Goal: Transaction & Acquisition: Purchase product/service

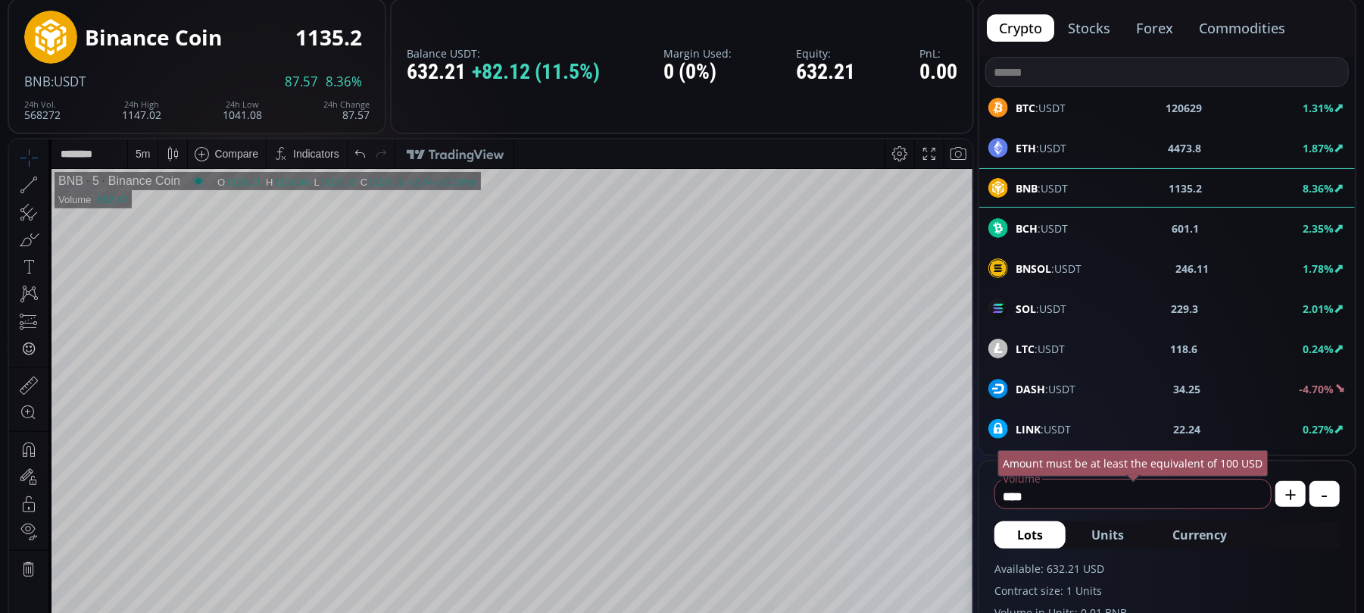
scroll to position [215, 0]
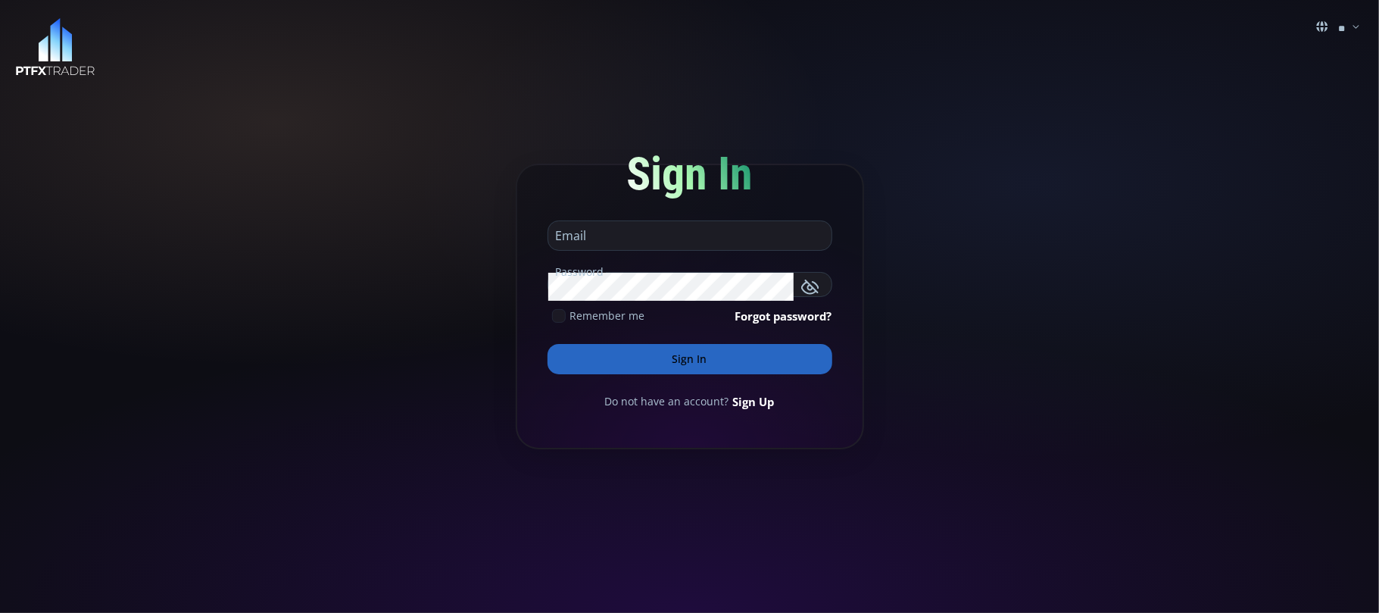
type input "**********"
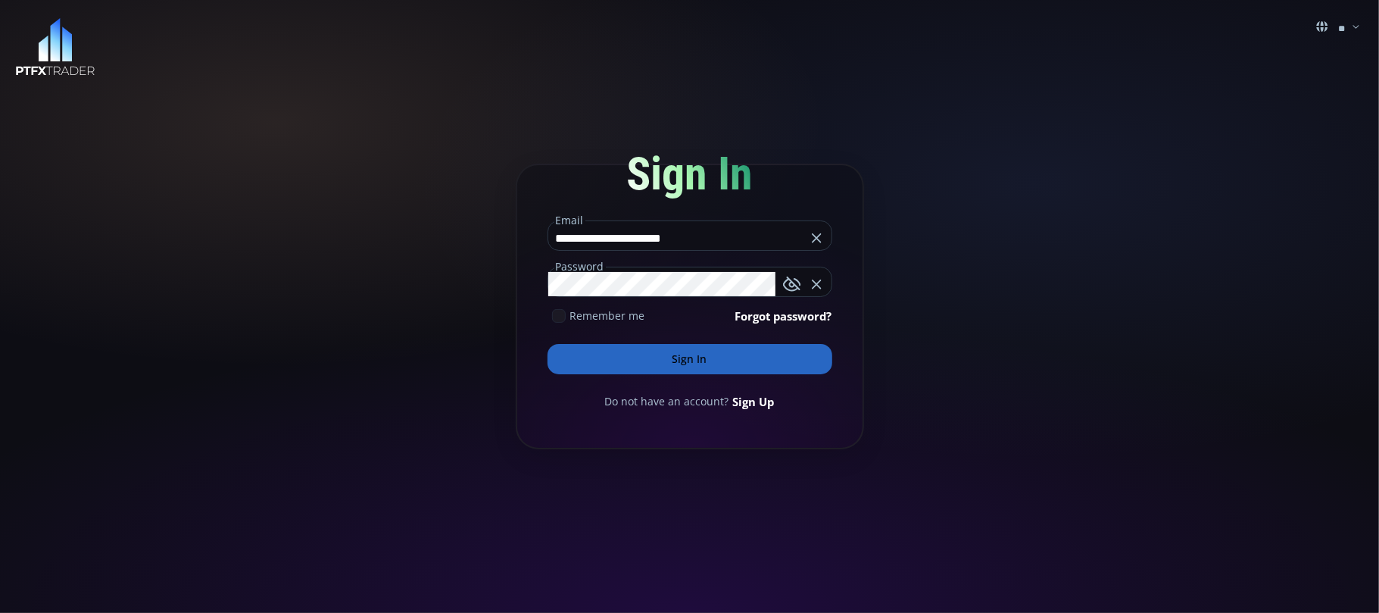
click at [679, 354] on button "Sign In" at bounding box center [690, 359] width 285 height 30
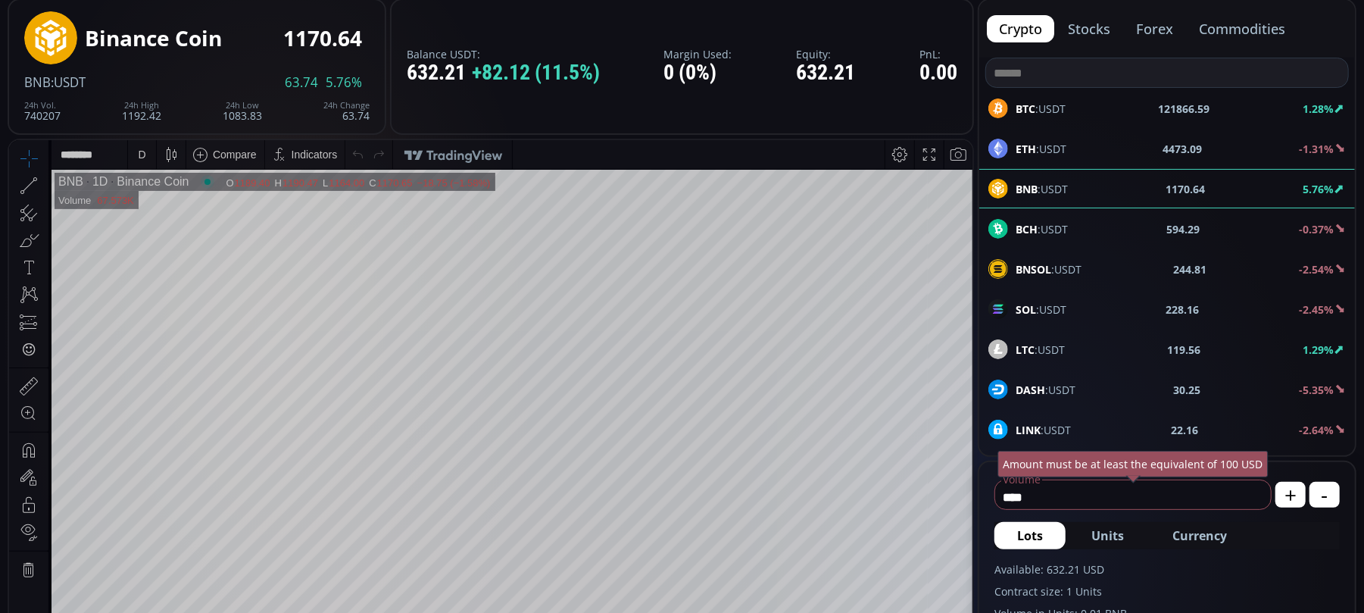
scroll to position [101, 0]
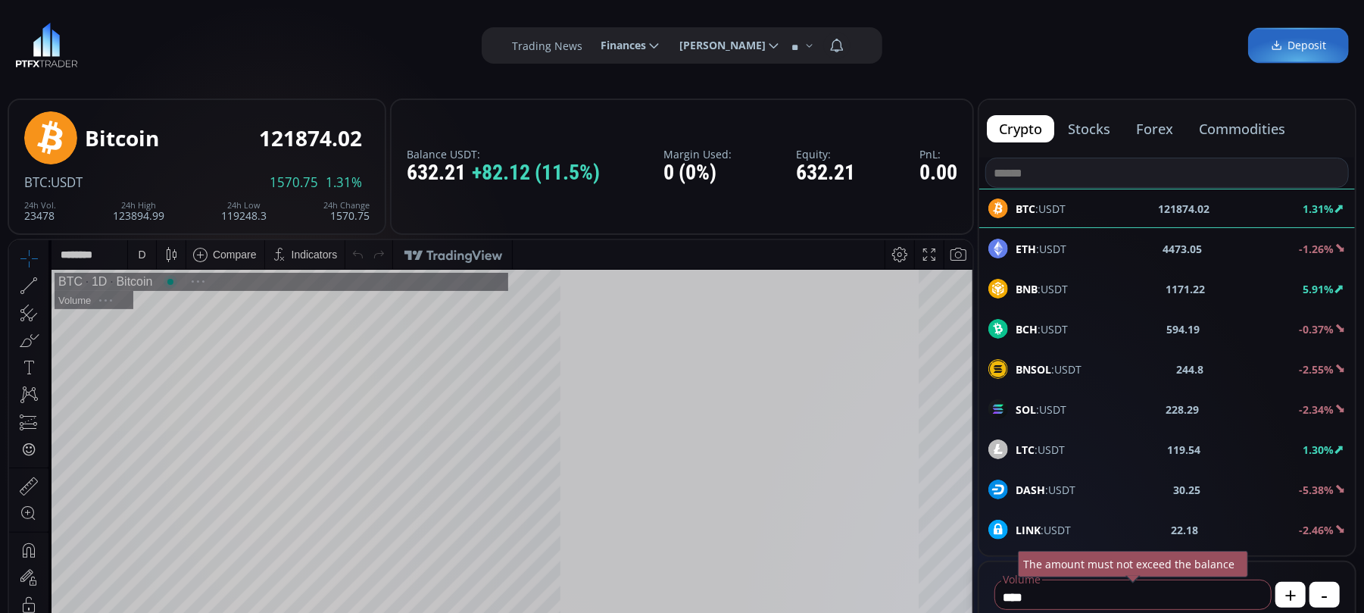
scroll to position [215, 0]
click at [1067, 248] on div "ETH :USDT 4473.76 -1.37%" at bounding box center [1166, 249] width 357 height 20
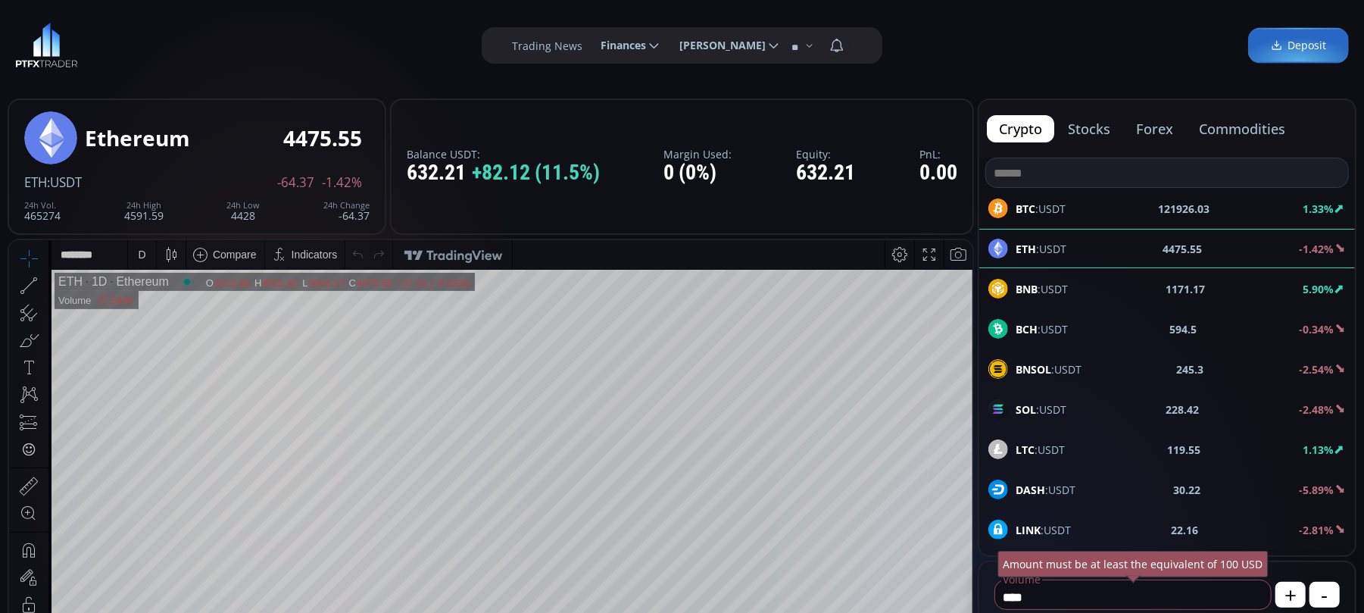
click at [45, 282] on icon at bounding box center [44, 284] width 3 height 5
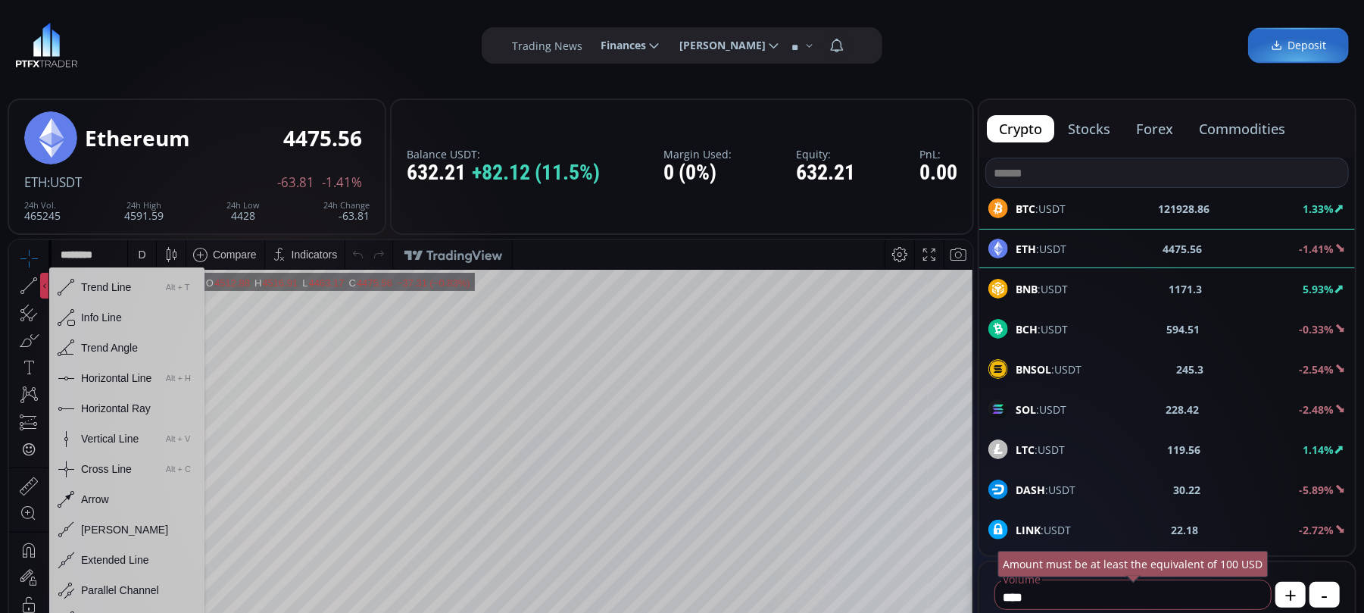
click at [102, 373] on div "Horizontal Line" at bounding box center [116, 377] width 70 height 12
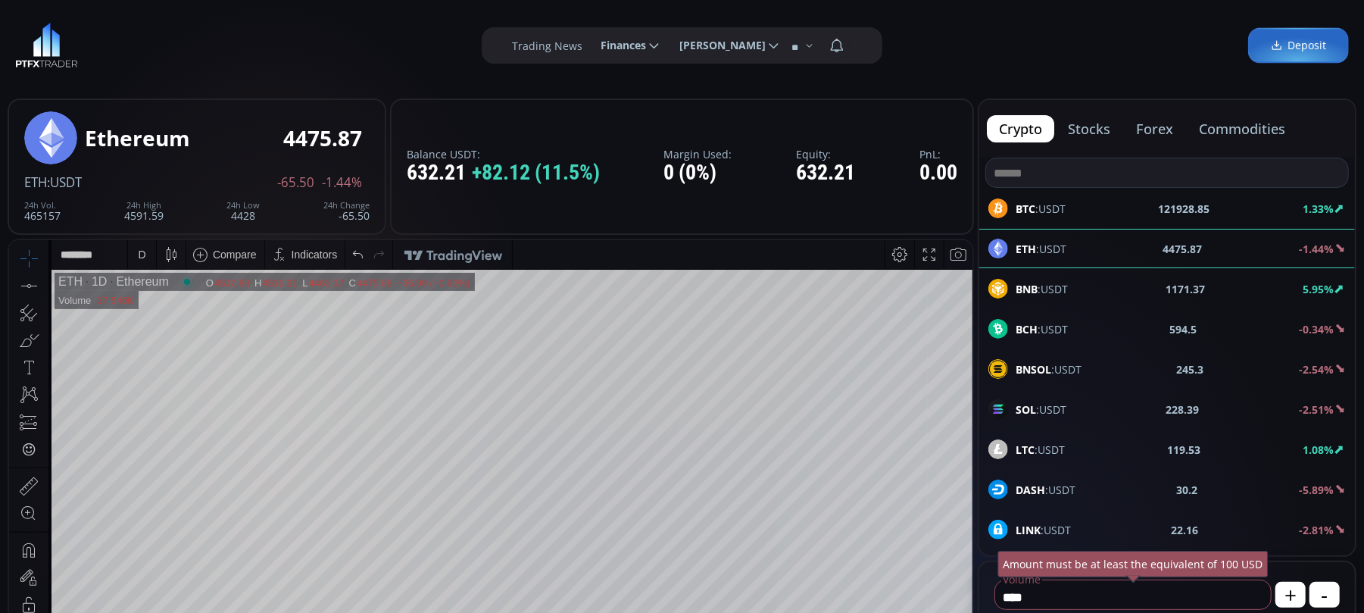
click at [45, 283] on icon at bounding box center [44, 284] width 3 height 5
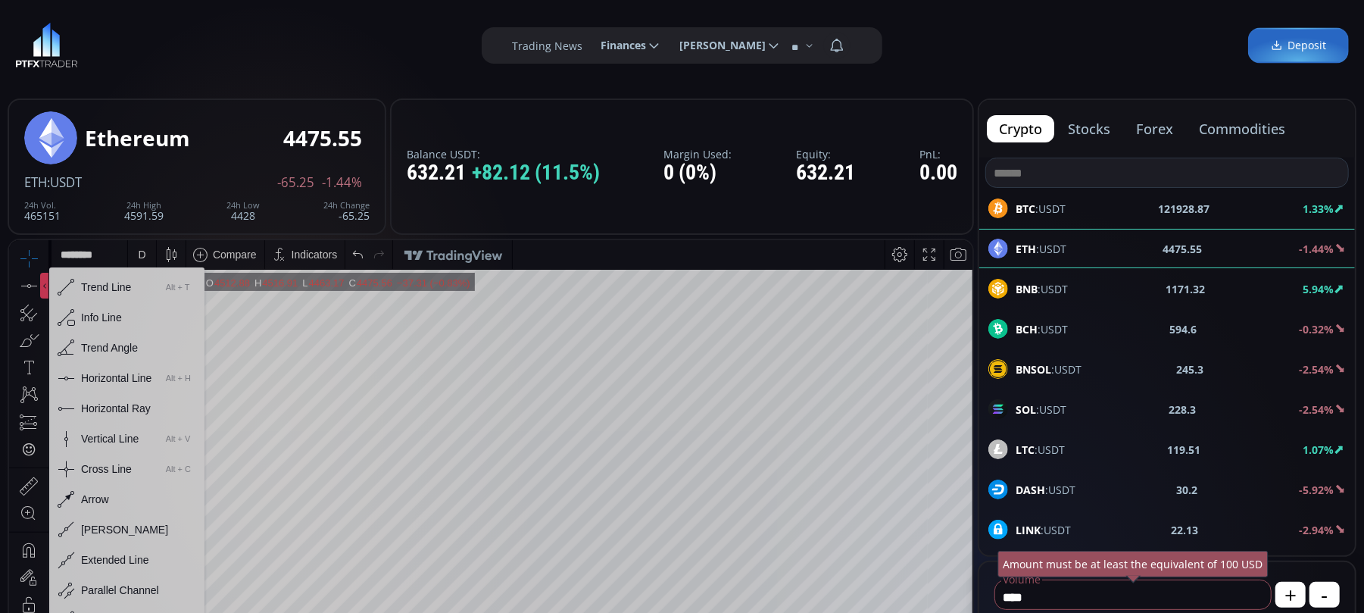
click at [109, 382] on div "Horizontal Line" at bounding box center [116, 377] width 70 height 12
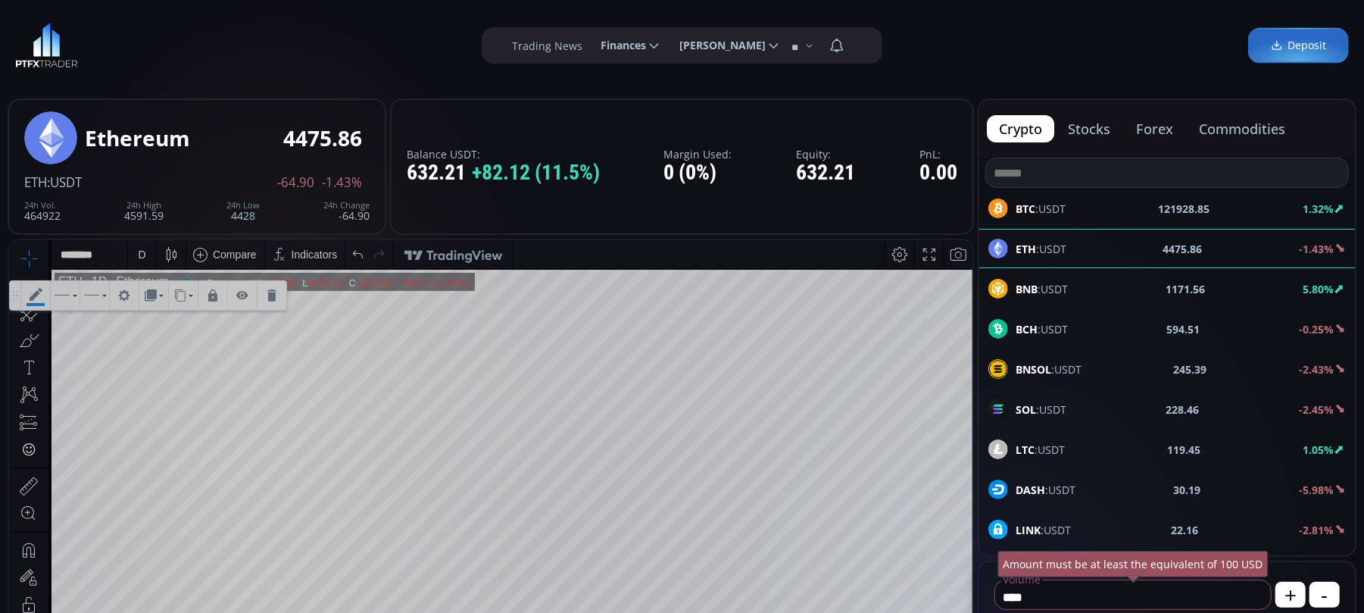
click at [278, 292] on icon at bounding box center [272, 295] width 12 height 12
click at [47, 284] on div at bounding box center [44, 285] width 8 height 26
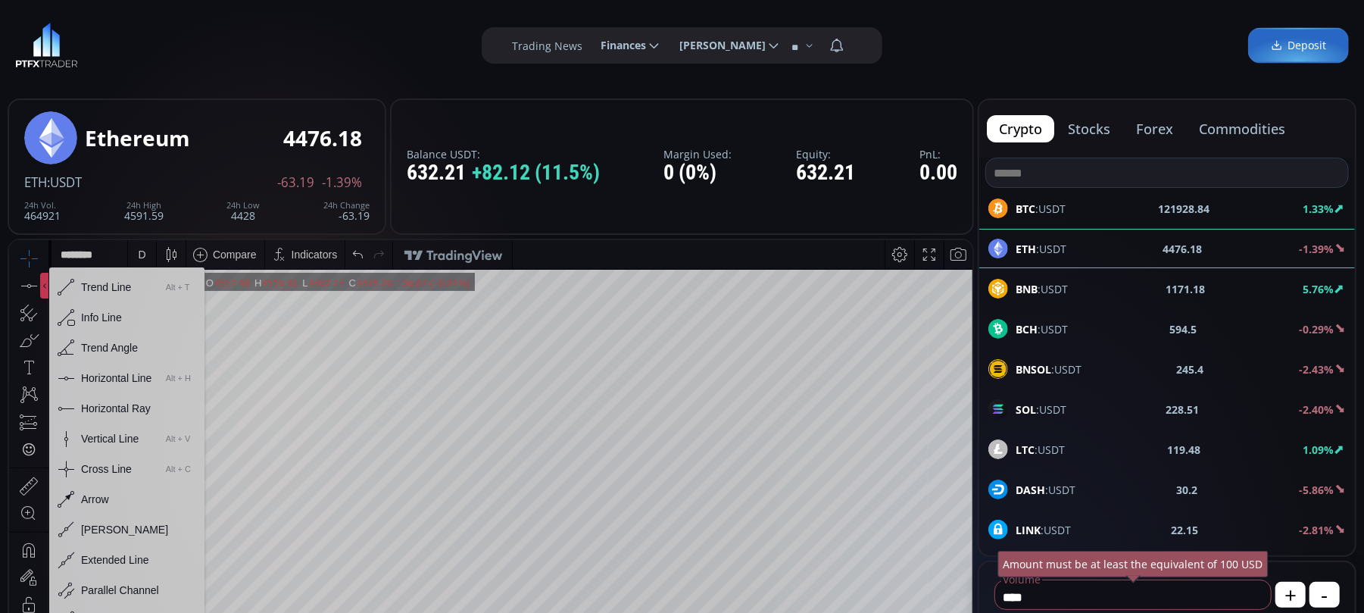
click at [90, 376] on div "Horizontal Line" at bounding box center [116, 377] width 70 height 12
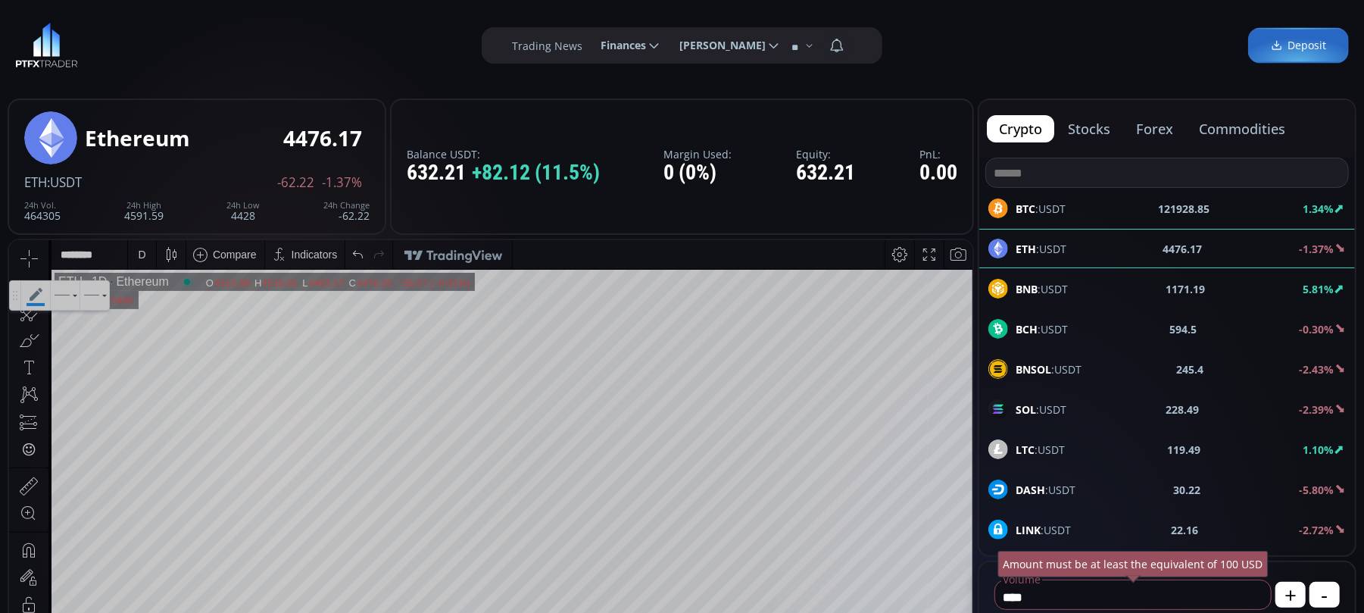
click at [27, 543] on icon at bounding box center [29, 549] width 12 height 14
click at [24, 545] on icon at bounding box center [28, 549] width 21 height 21
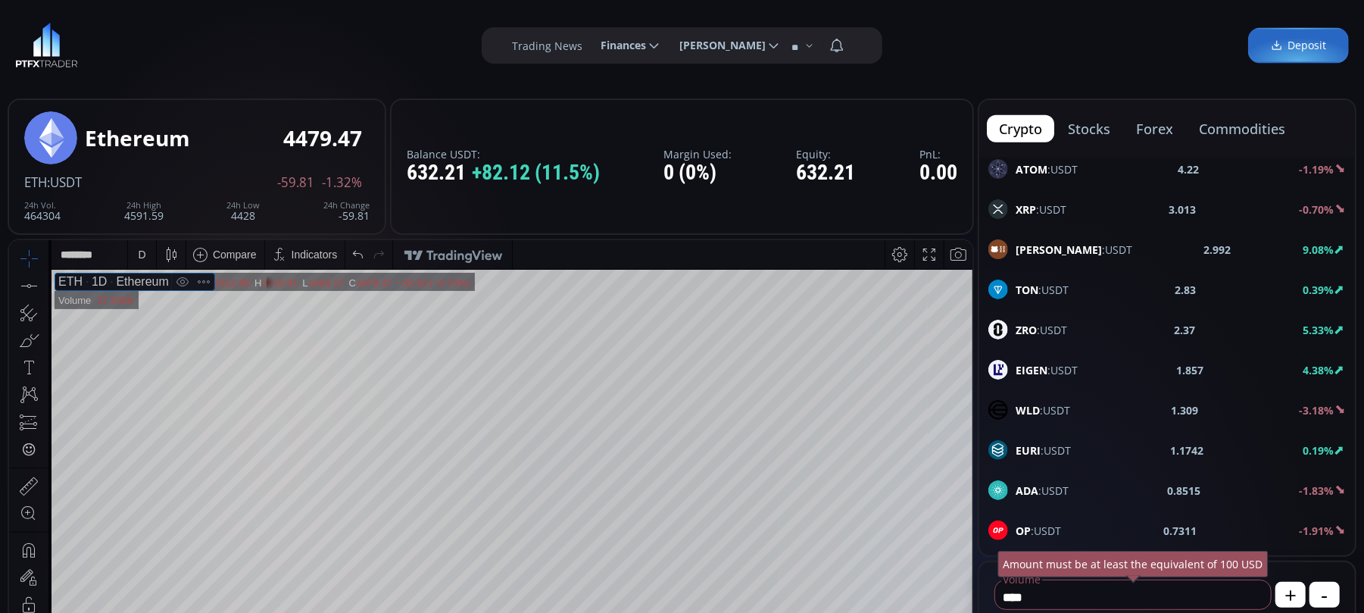
scroll to position [698, 0]
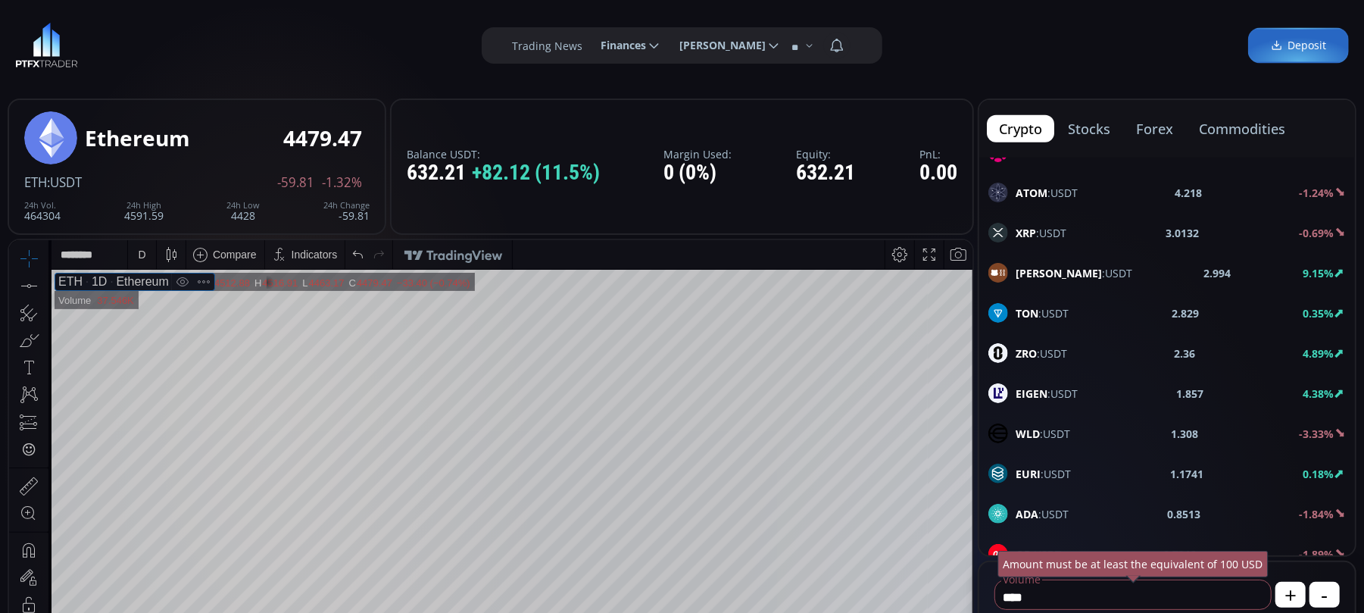
click at [1035, 232] on b "XRP" at bounding box center [1026, 233] width 20 height 14
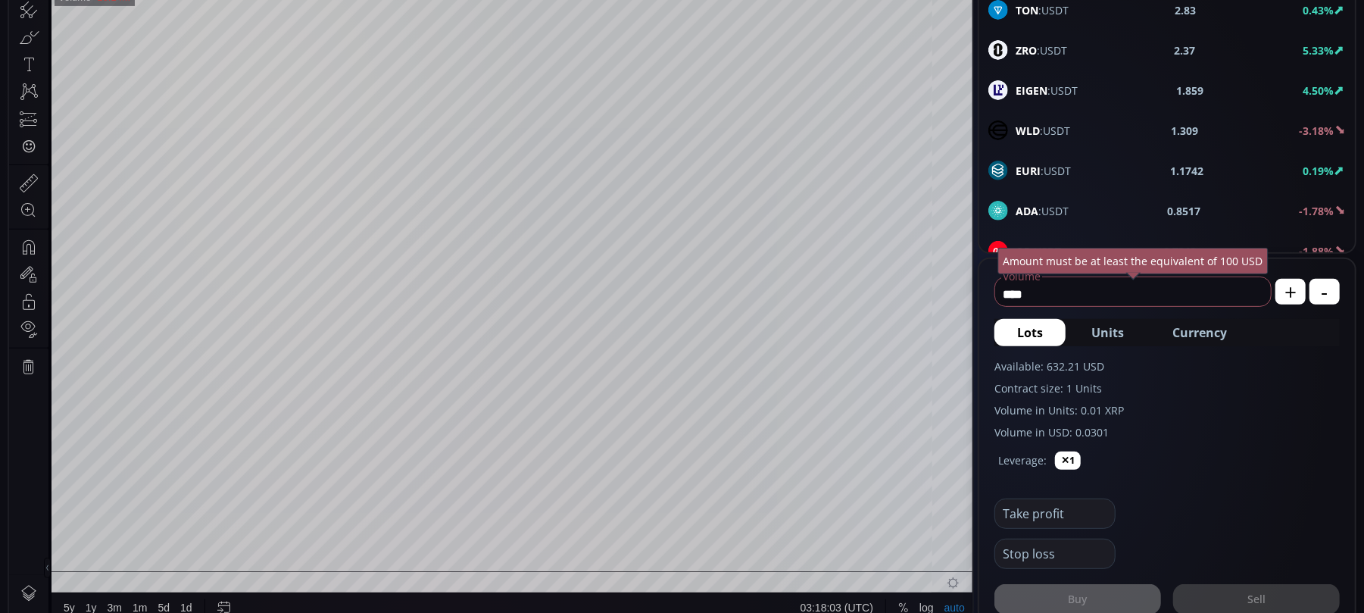
scroll to position [201, 0]
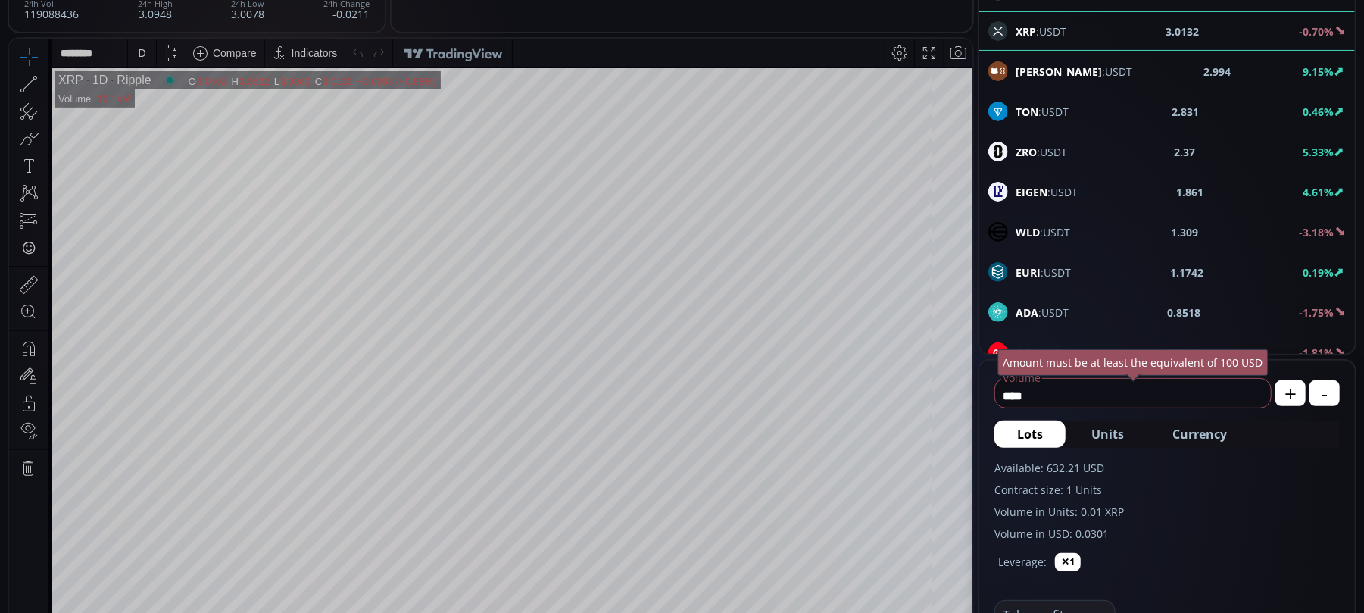
click at [42, 86] on div at bounding box center [44, 83] width 8 height 26
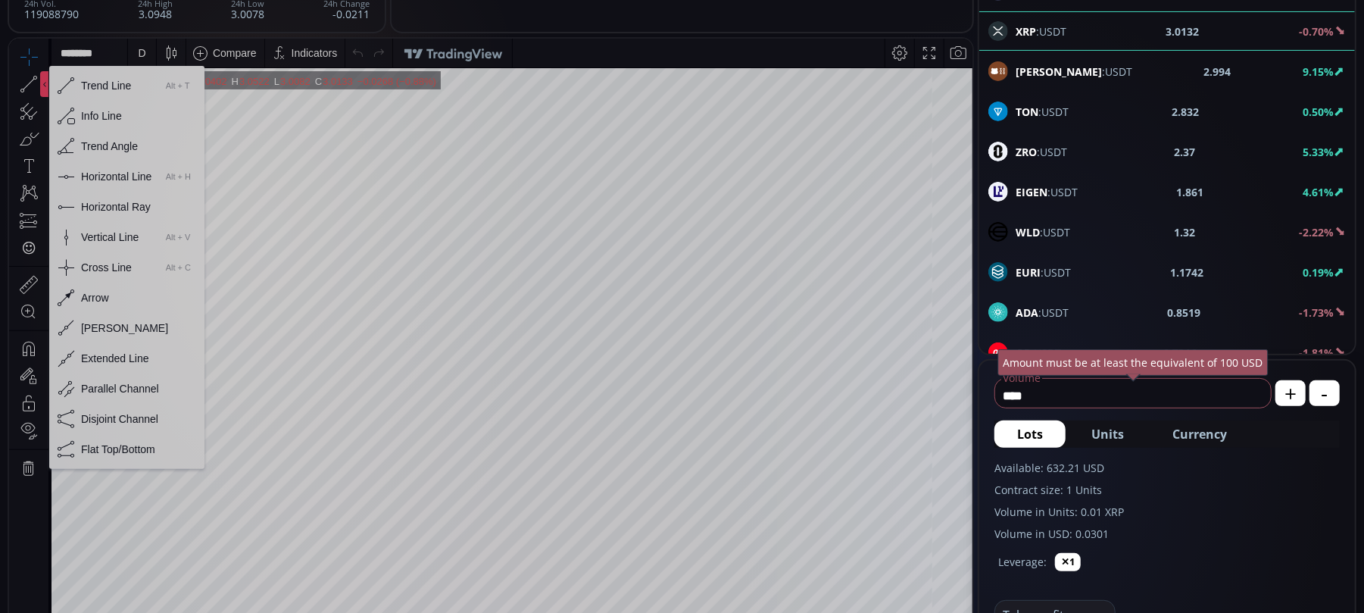
click at [92, 170] on div "Horizontal Line" at bounding box center [116, 176] width 70 height 12
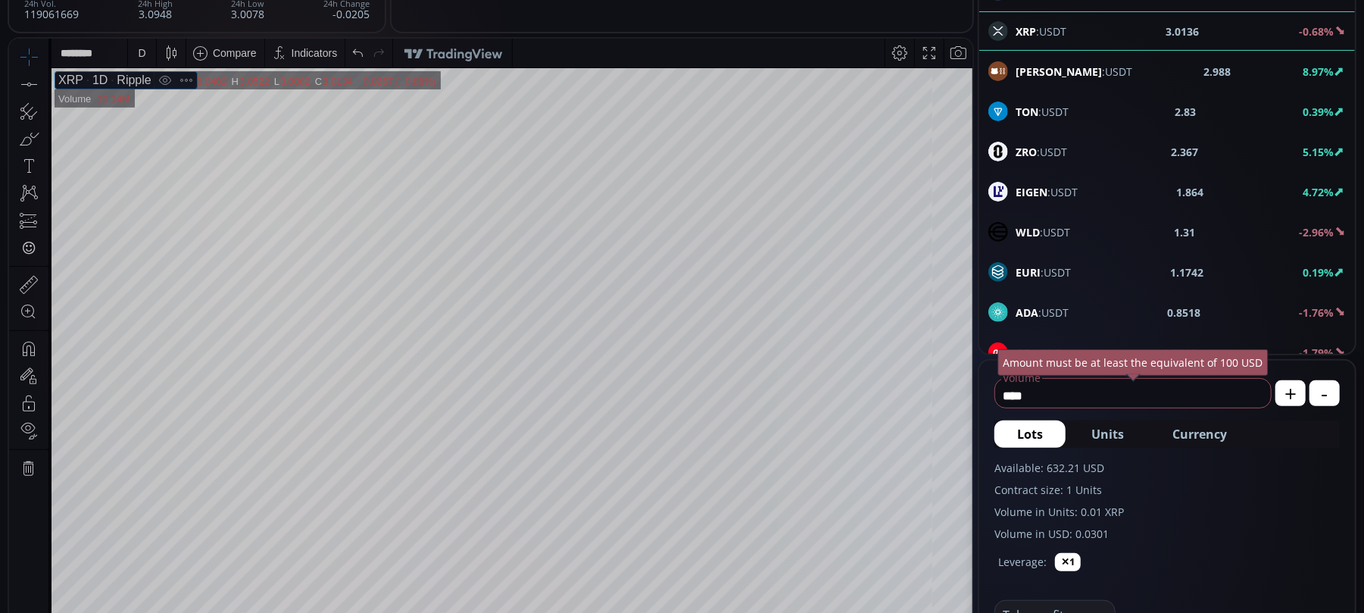
click at [48, 81] on div at bounding box center [44, 83] width 8 height 26
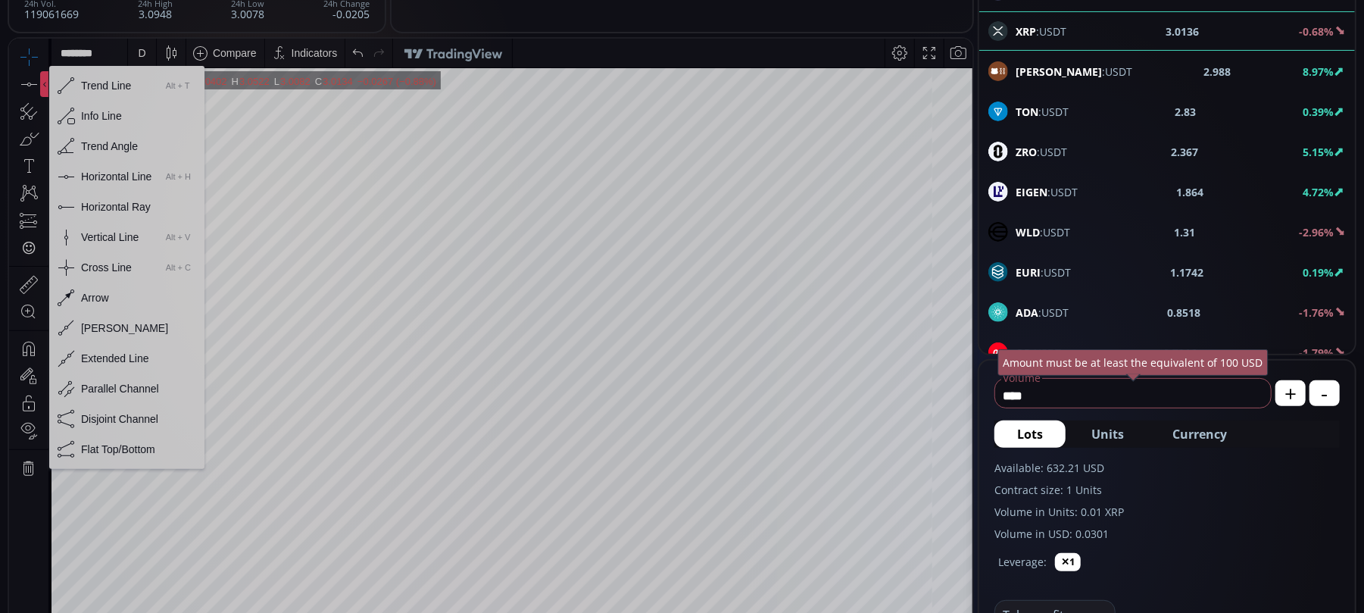
click at [106, 173] on div "Horizontal Line" at bounding box center [116, 176] width 70 height 12
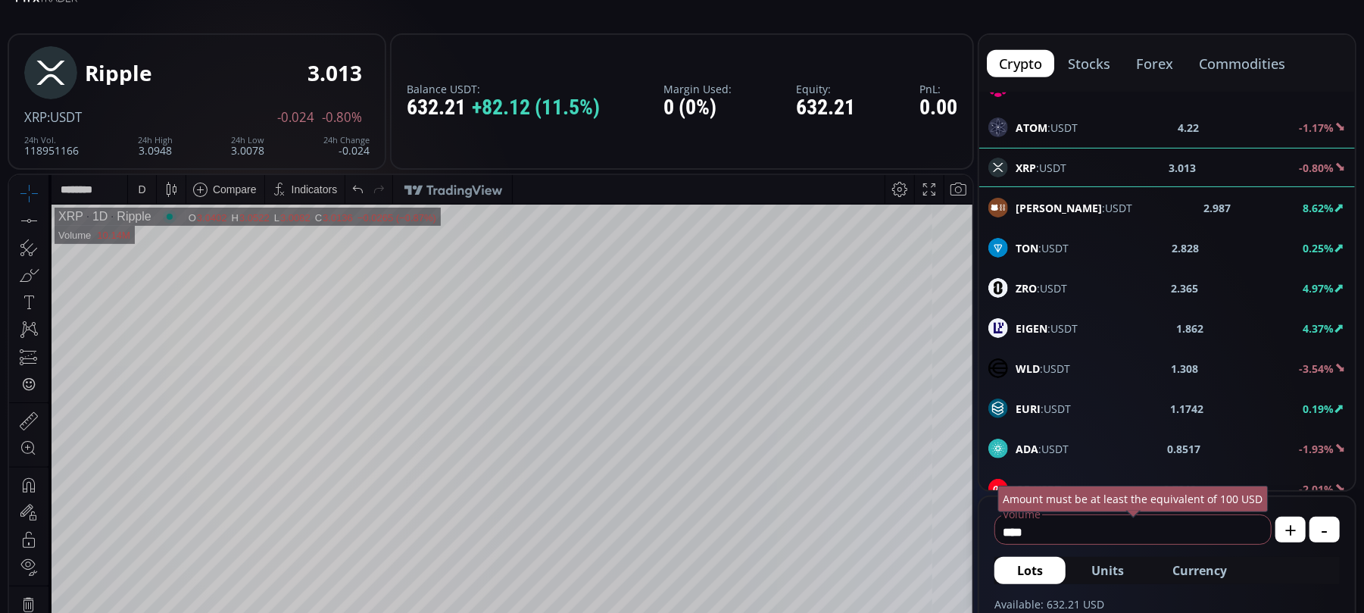
scroll to position [101, 0]
